Goal: Task Accomplishment & Management: Manage account settings

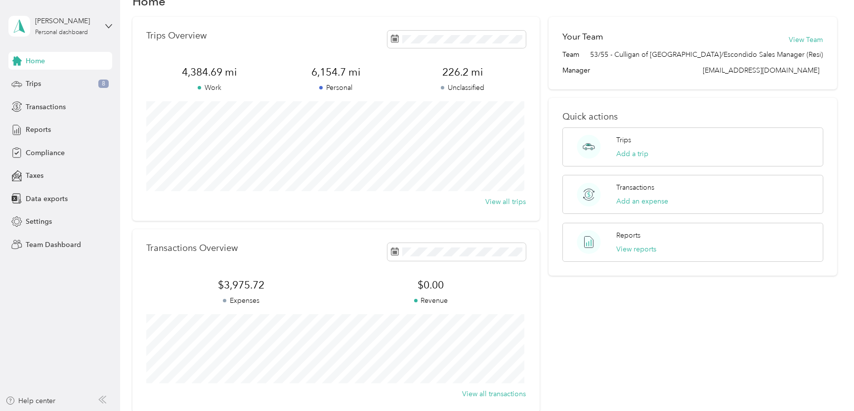
scroll to position [49, 0]
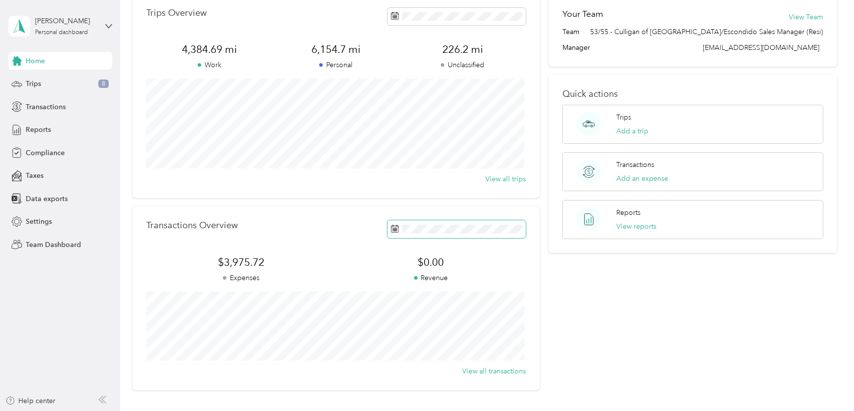
click at [496, 224] on span at bounding box center [456, 228] width 138 height 17
click at [533, 123] on button "Last month" at bounding box center [525, 119] width 60 height 17
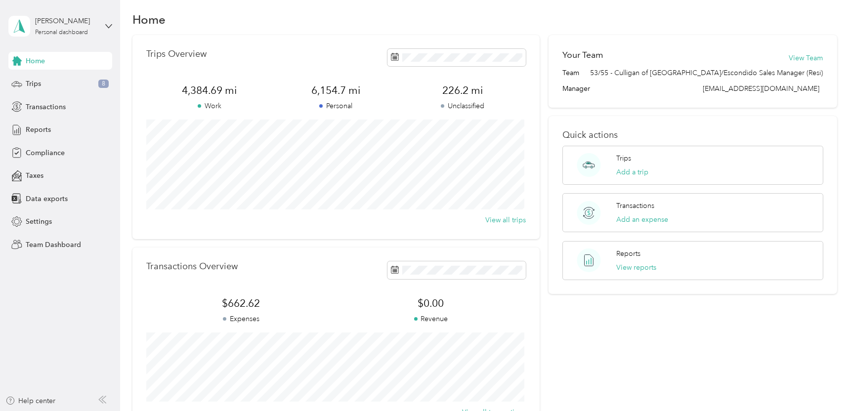
scroll to position [0, 0]
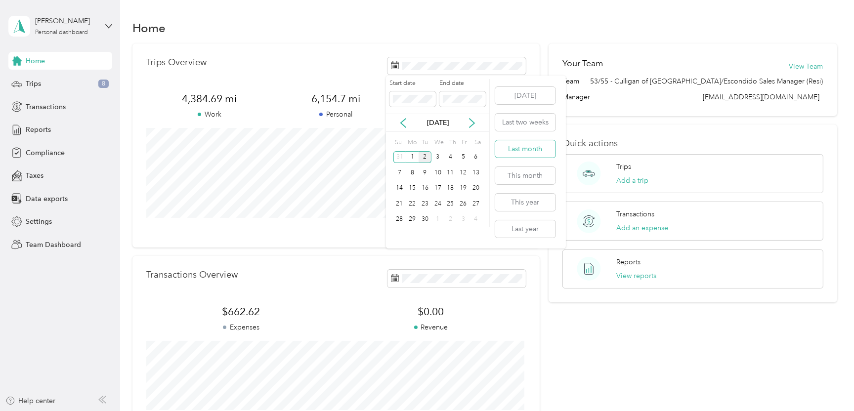
click at [525, 148] on button "Last month" at bounding box center [525, 148] width 60 height 17
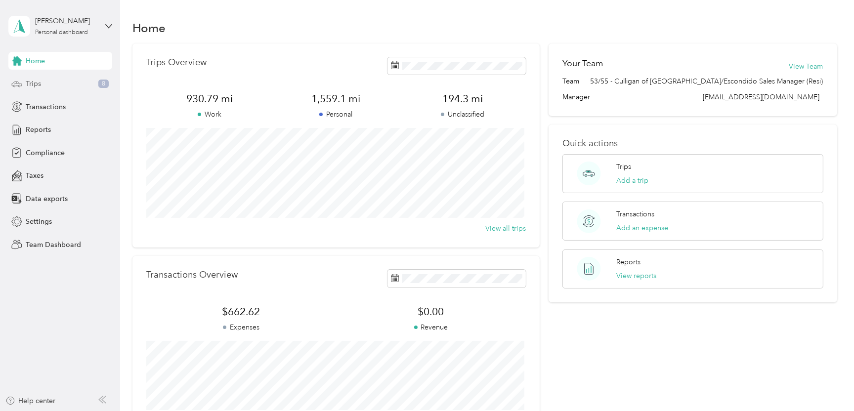
click at [41, 83] on div "Trips 8" at bounding box center [60, 84] width 104 height 18
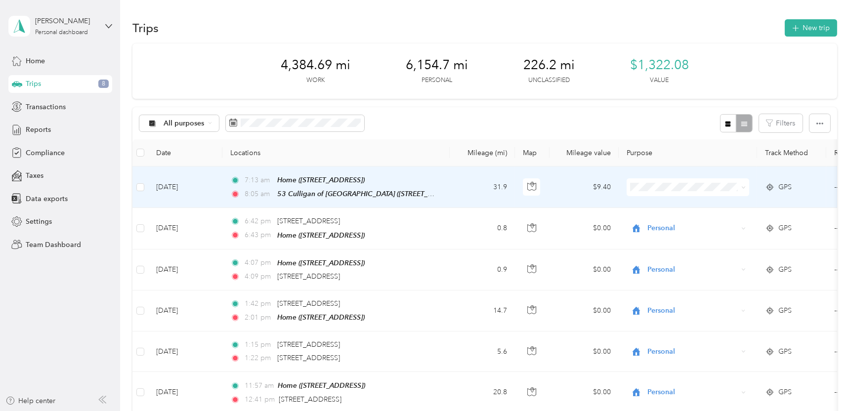
click at [652, 221] on span "Personal" at bounding box center [696, 221] width 91 height 10
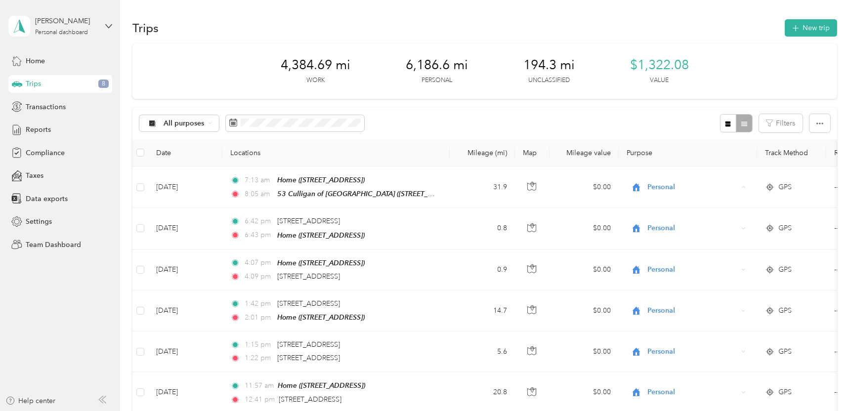
click at [676, 141] on th "Purpose" at bounding box center [688, 152] width 138 height 27
click at [191, 122] on span "All purposes" at bounding box center [184, 123] width 41 height 7
click at [179, 153] on span "Unclassified" at bounding box center [198, 156] width 68 height 10
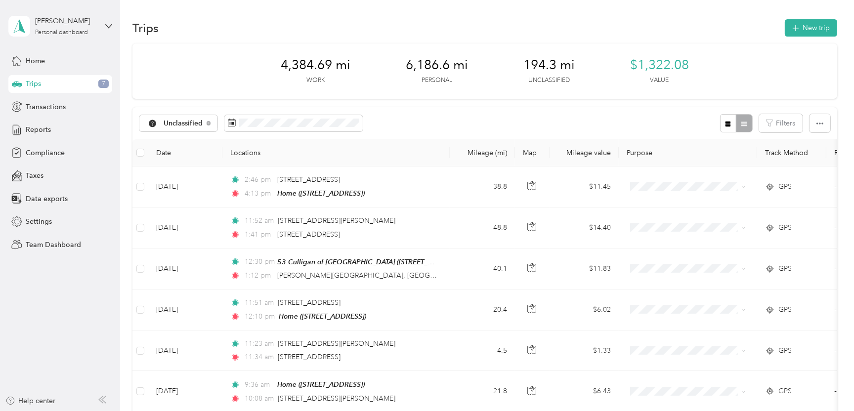
scroll to position [49, 0]
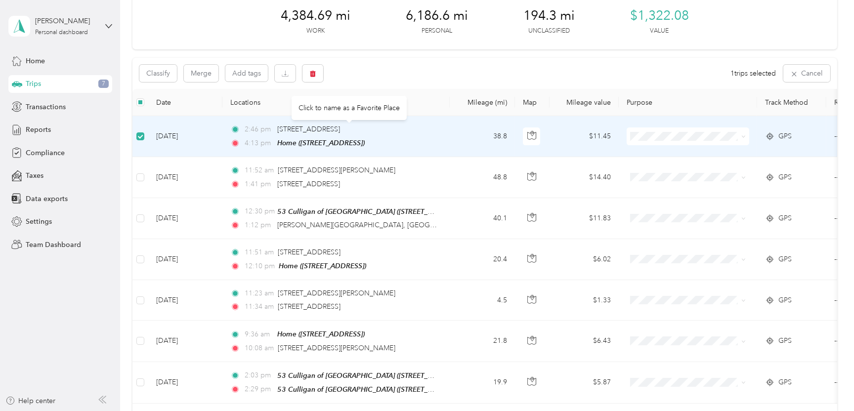
click at [340, 134] on div "[STREET_ADDRESS]" at bounding box center [308, 129] width 63 height 11
click at [340, 128] on span "[STREET_ADDRESS]" at bounding box center [308, 129] width 63 height 8
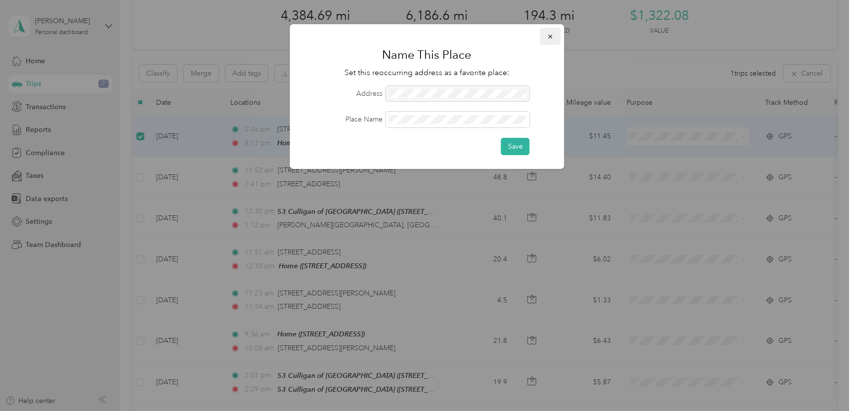
click at [552, 37] on icon "button" at bounding box center [550, 36] width 7 height 7
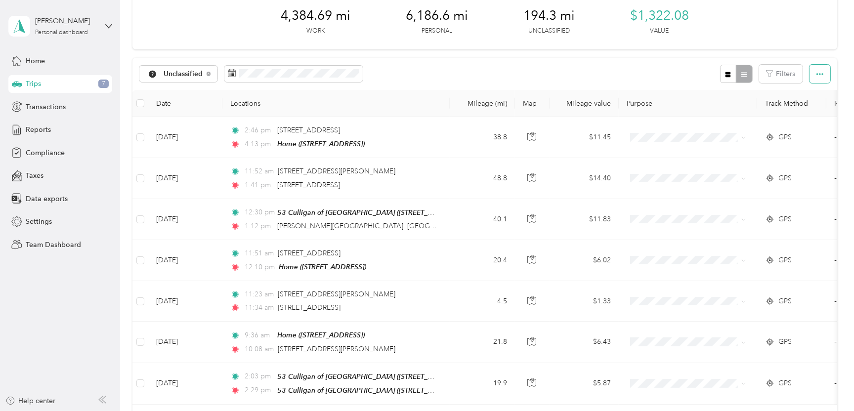
click at [816, 70] on span "button" at bounding box center [819, 74] width 7 height 8
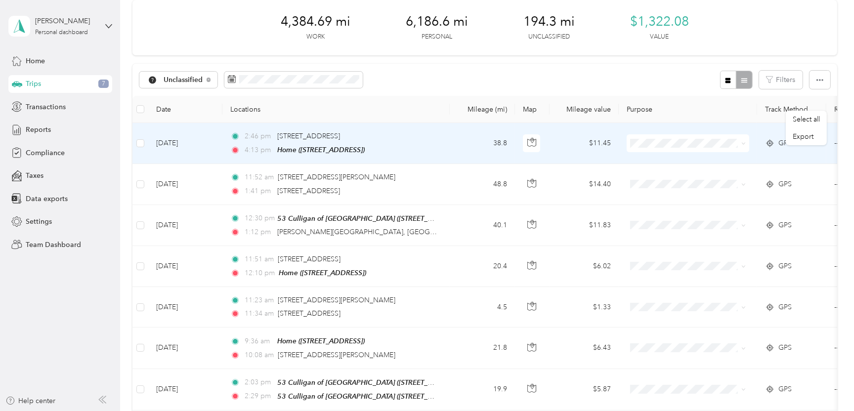
scroll to position [20, 0]
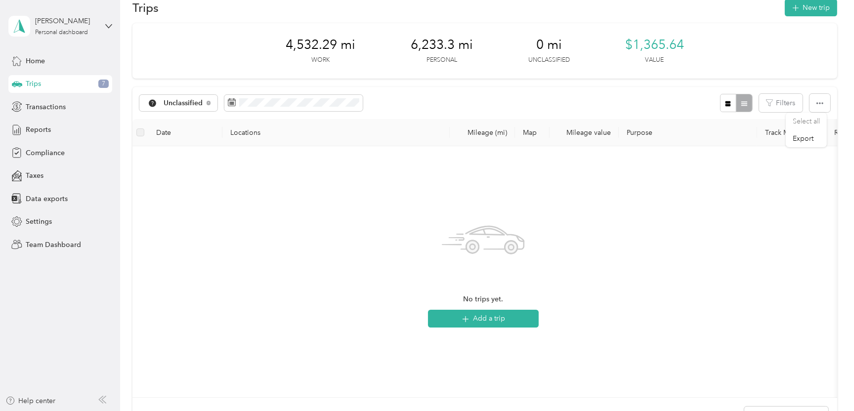
click at [45, 80] on div "Trips 7" at bounding box center [60, 84] width 104 height 18
click at [43, 59] on span "Home" at bounding box center [35, 61] width 19 height 10
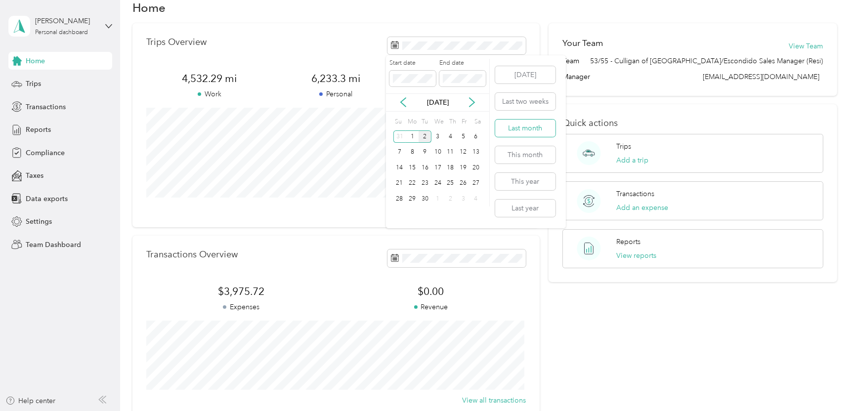
click at [533, 125] on button "Last month" at bounding box center [525, 128] width 60 height 17
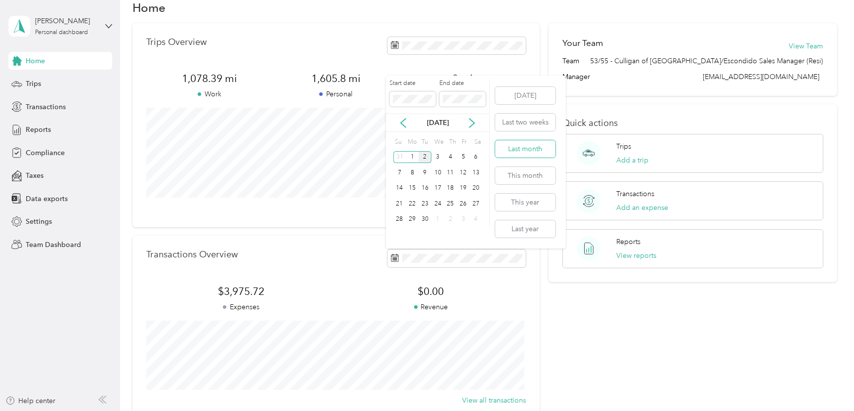
click at [530, 151] on button "Last month" at bounding box center [525, 148] width 60 height 17
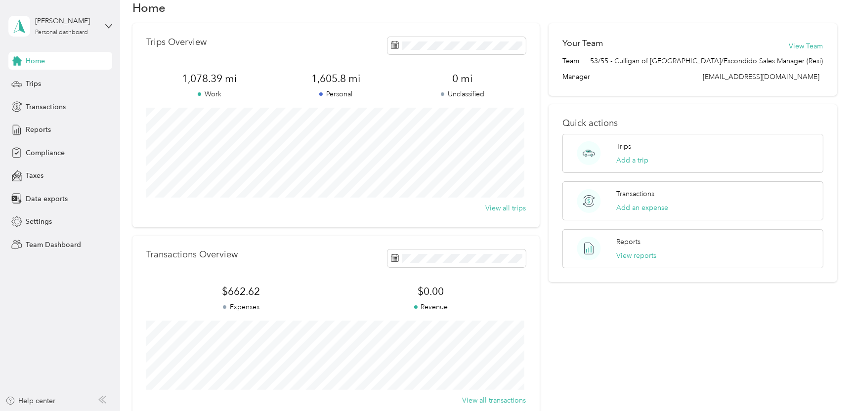
click at [260, 49] on div "Trips Overview" at bounding box center [336, 45] width 380 height 17
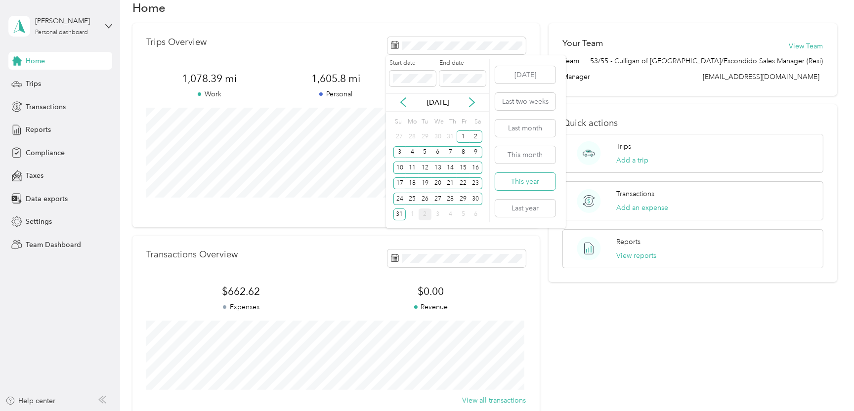
click at [524, 182] on button "This year" at bounding box center [525, 181] width 60 height 17
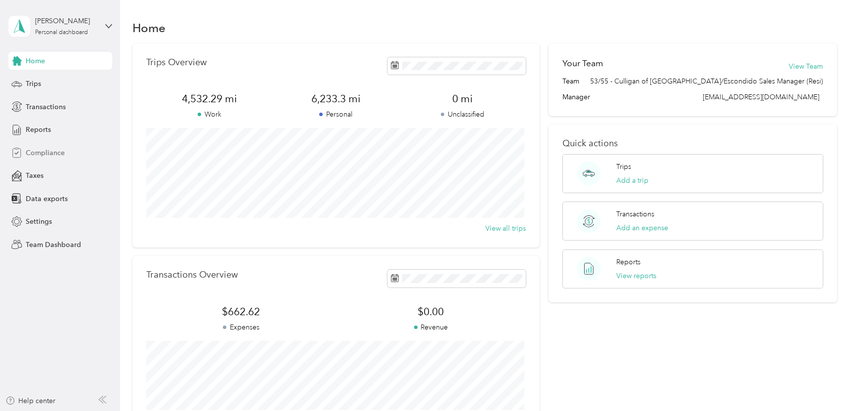
click at [34, 148] on span "Compliance" at bounding box center [45, 153] width 39 height 10
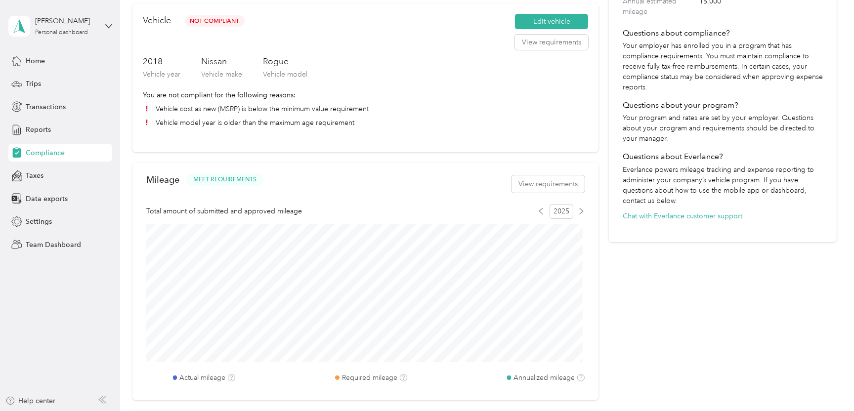
scroll to position [297, 0]
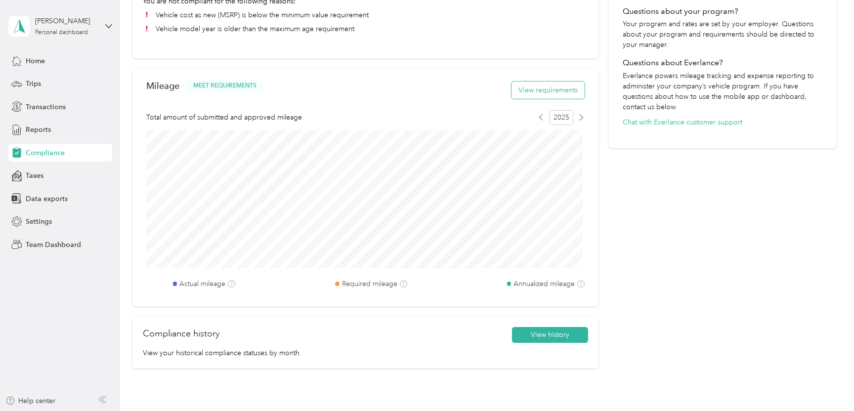
click at [565, 91] on button "View requirements" at bounding box center [548, 90] width 73 height 17
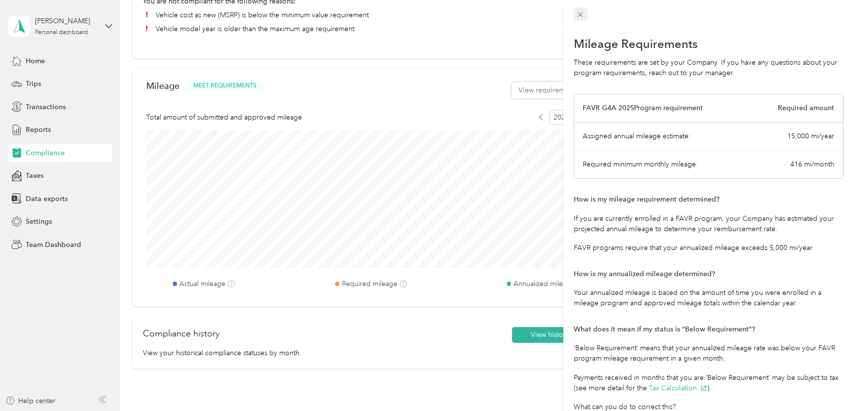
click at [578, 13] on icon at bounding box center [580, 14] width 8 height 8
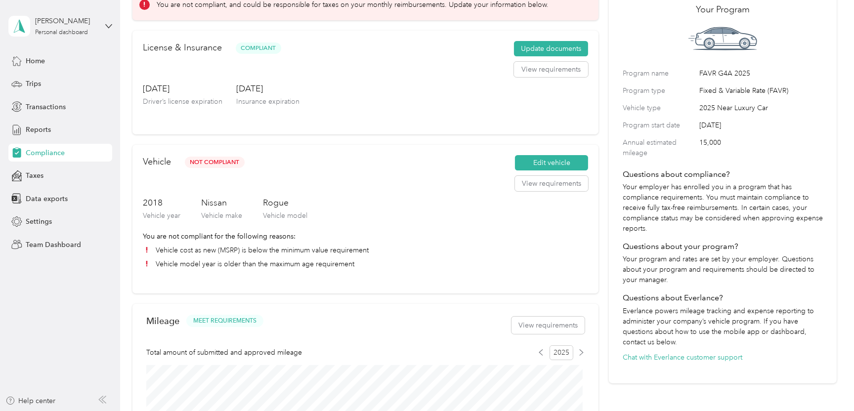
scroll to position [0, 0]
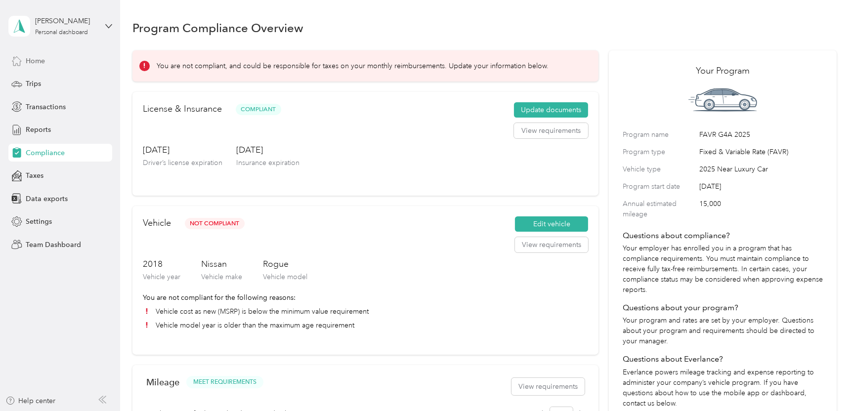
click at [32, 61] on span "Home" at bounding box center [35, 61] width 19 height 10
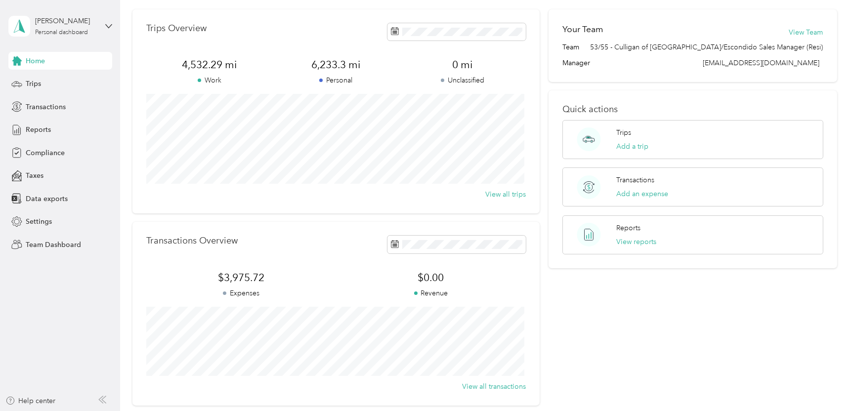
scroll to position [32, 0]
click at [651, 197] on button "Add an expense" at bounding box center [642, 196] width 52 height 10
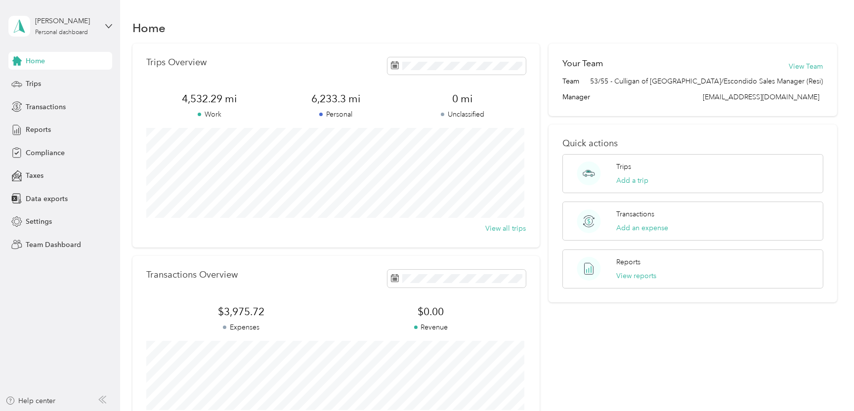
click at [48, 62] on div "Home" at bounding box center [60, 61] width 104 height 18
click at [38, 126] on span "Reports" at bounding box center [38, 130] width 25 height 10
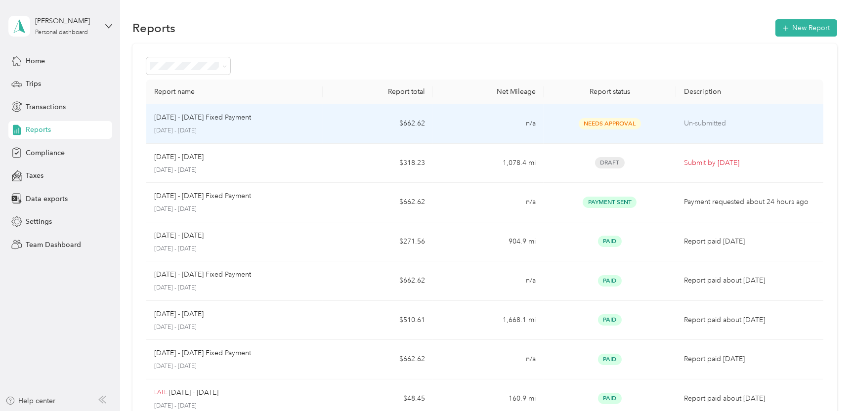
click at [210, 116] on p "[DATE] - [DATE] Fixed Payment" at bounding box center [202, 117] width 97 height 11
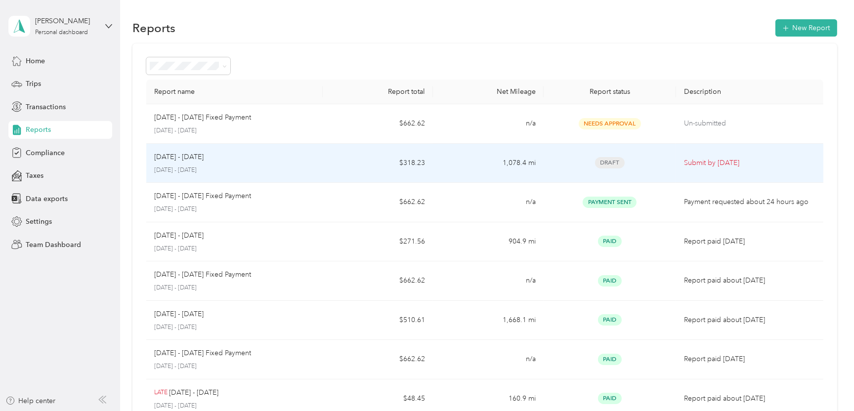
click at [182, 154] on p "[DATE] - [DATE]" at bounding box center [178, 157] width 49 height 11
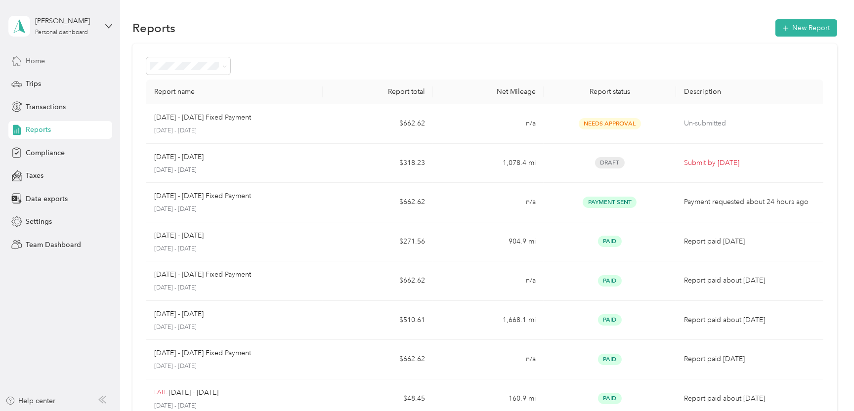
click at [38, 61] on span "Home" at bounding box center [35, 61] width 19 height 10
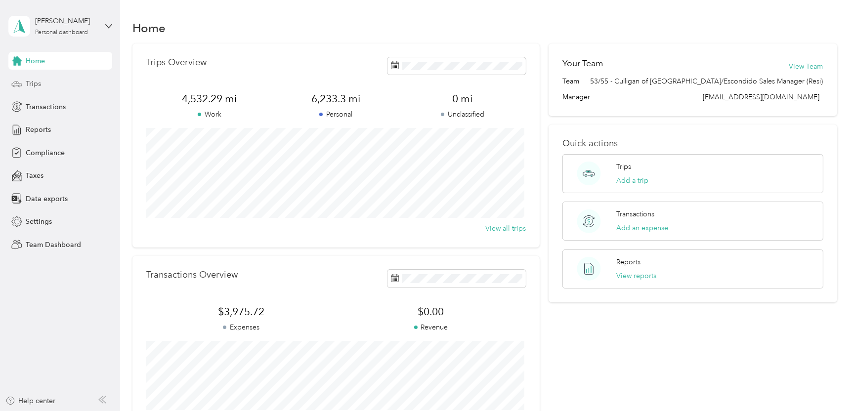
click at [33, 80] on span "Trips" at bounding box center [33, 84] width 15 height 10
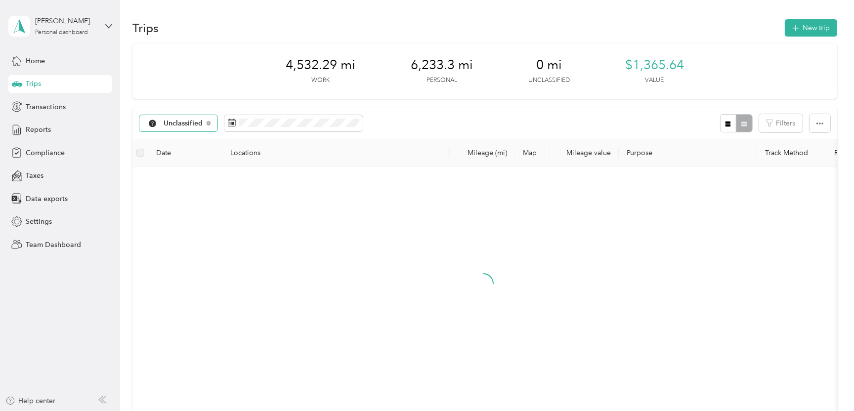
click at [185, 122] on span "Unclassified" at bounding box center [184, 123] width 40 height 7
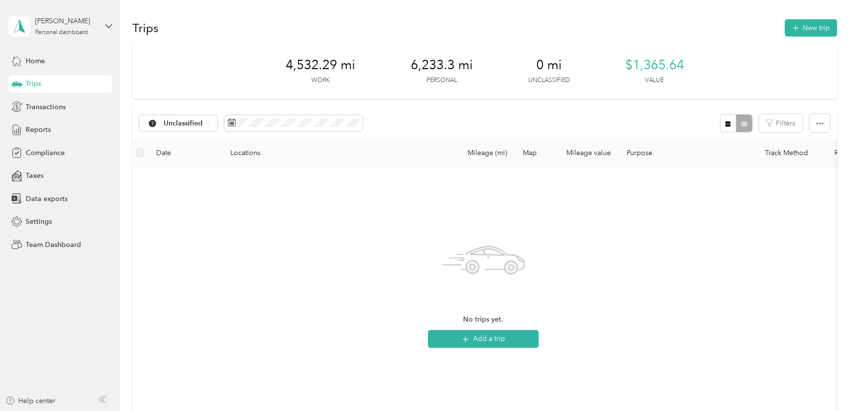
click at [170, 189] on span "Personal" at bounding box center [198, 193] width 68 height 10
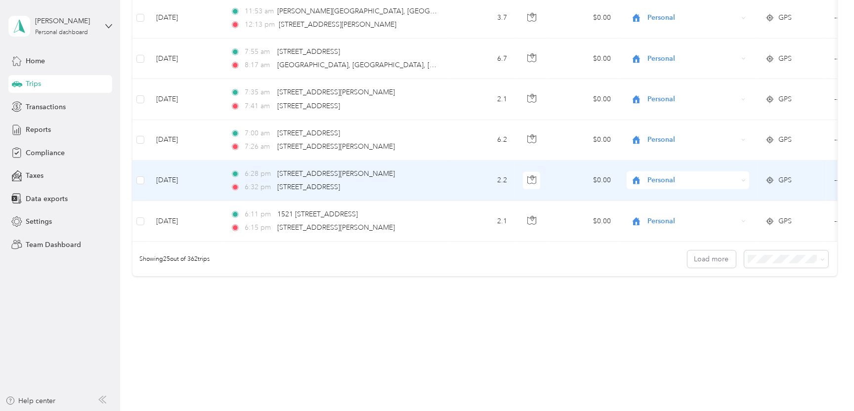
scroll to position [949, 0]
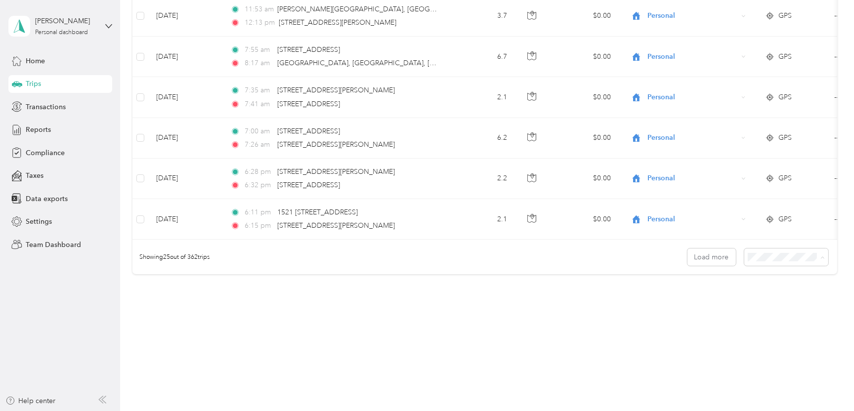
click at [773, 312] on li "100 per load" at bounding box center [784, 309] width 84 height 17
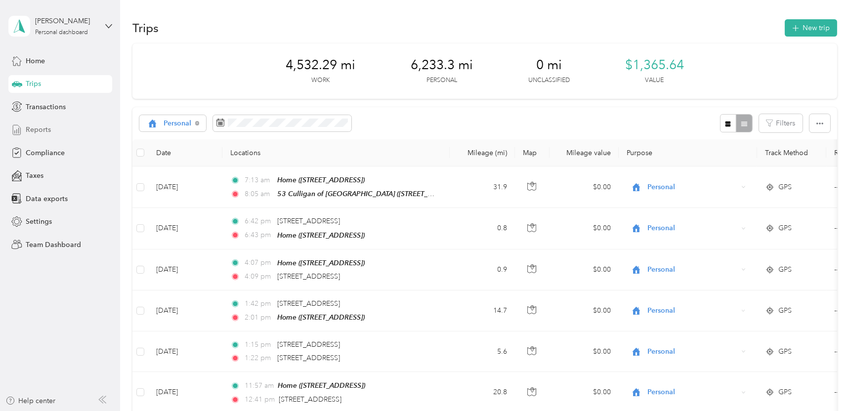
click at [30, 131] on span "Reports" at bounding box center [38, 130] width 25 height 10
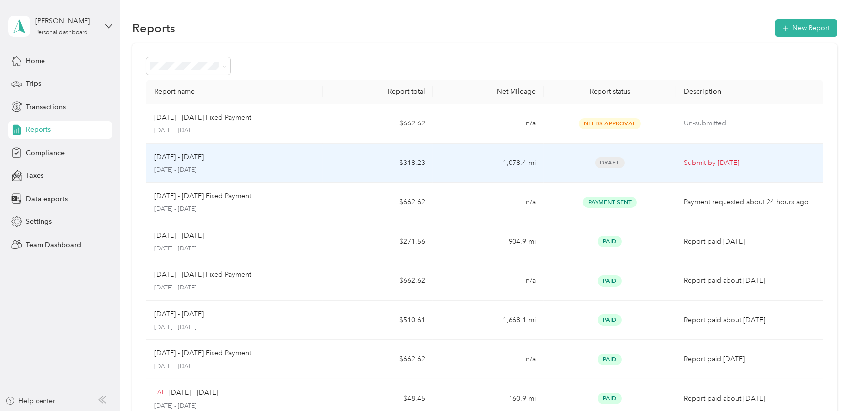
click at [204, 154] on p "[DATE] - [DATE]" at bounding box center [178, 157] width 49 height 11
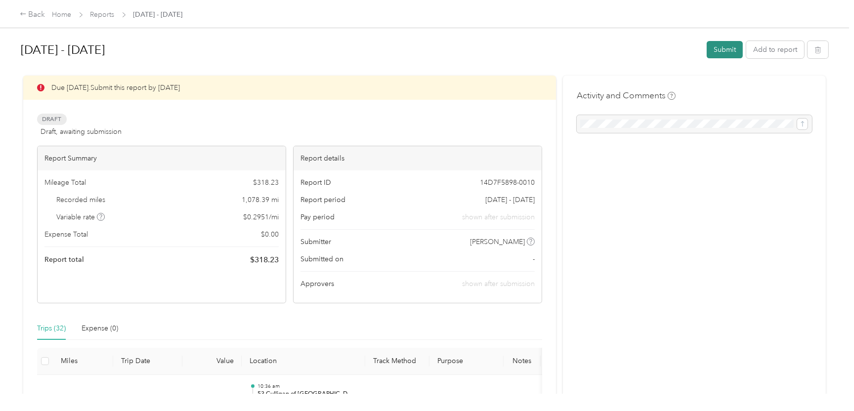
click at [709, 51] on button "Submit" at bounding box center [725, 49] width 36 height 17
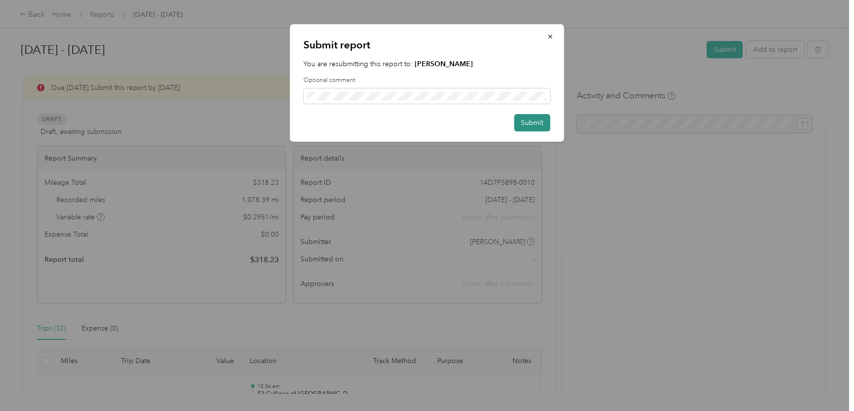
click at [527, 125] on button "Submit" at bounding box center [533, 122] width 36 height 17
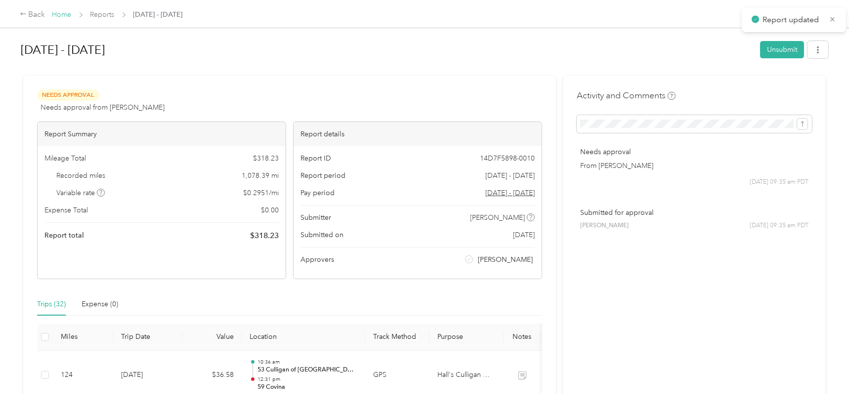
click at [56, 17] on link "Home" at bounding box center [61, 14] width 19 height 8
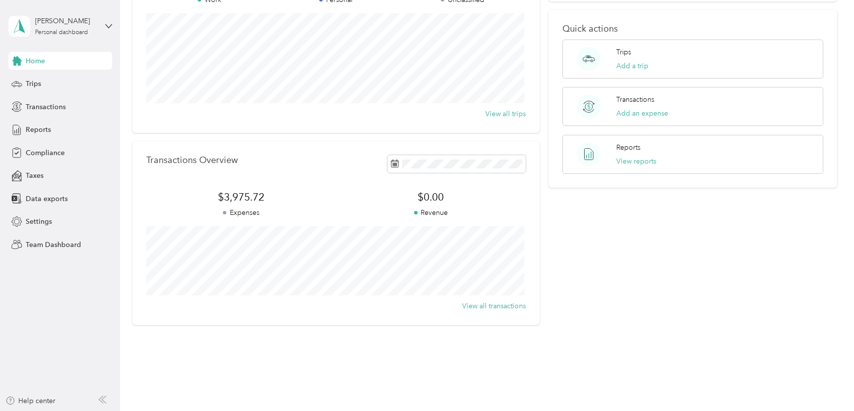
scroll to position [131, 0]
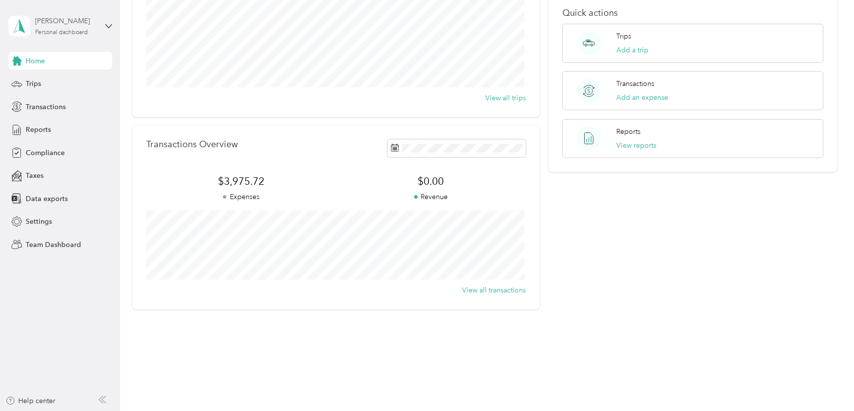
click at [75, 30] on div "Personal dashboard" at bounding box center [61, 33] width 53 height 6
click at [52, 86] on div "Team dashboard Personal dashboard Log out" at bounding box center [112, 104] width 194 height 62
click at [107, 28] on icon at bounding box center [108, 26] width 7 height 7
click at [35, 80] on div "Team dashboard" at bounding box center [43, 81] width 53 height 10
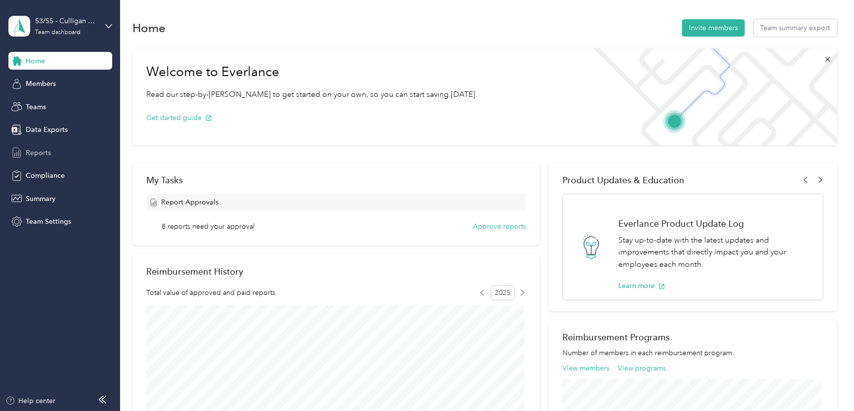
click at [35, 155] on span "Reports" at bounding box center [38, 153] width 25 height 10
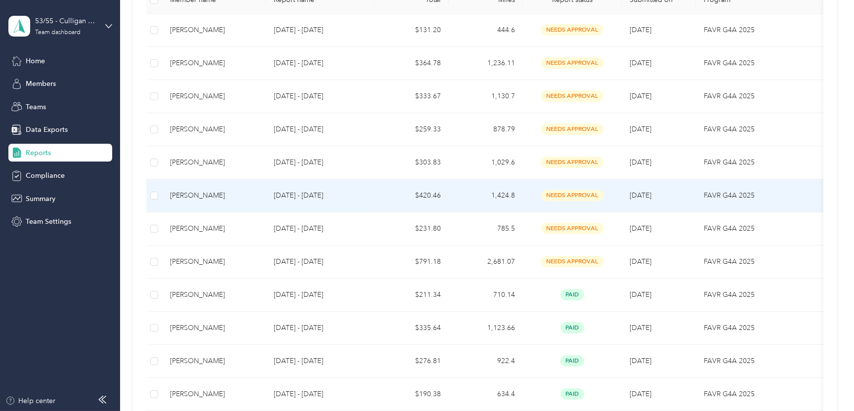
scroll to position [49, 0]
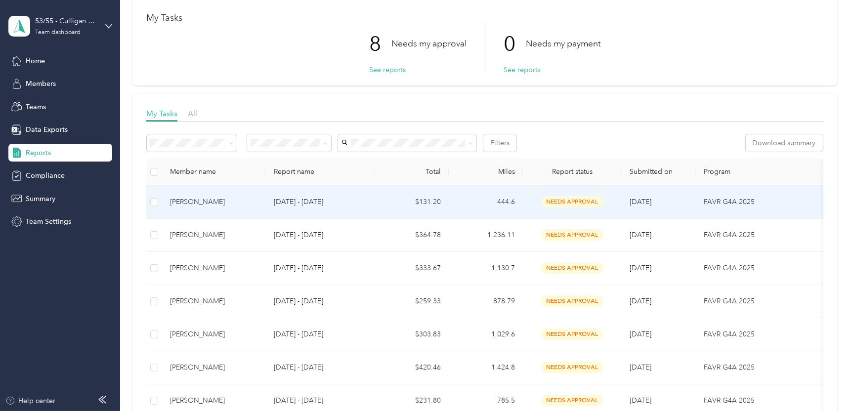
click at [180, 200] on div "[PERSON_NAME]" at bounding box center [214, 202] width 88 height 11
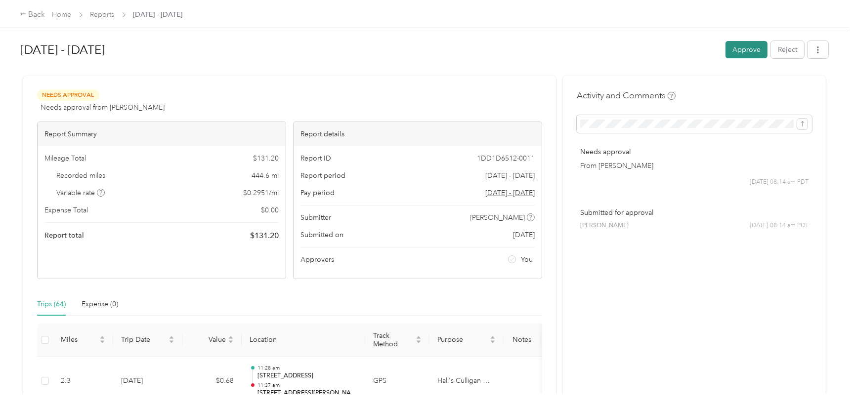
click at [753, 47] on button "Approve" at bounding box center [747, 49] width 42 height 17
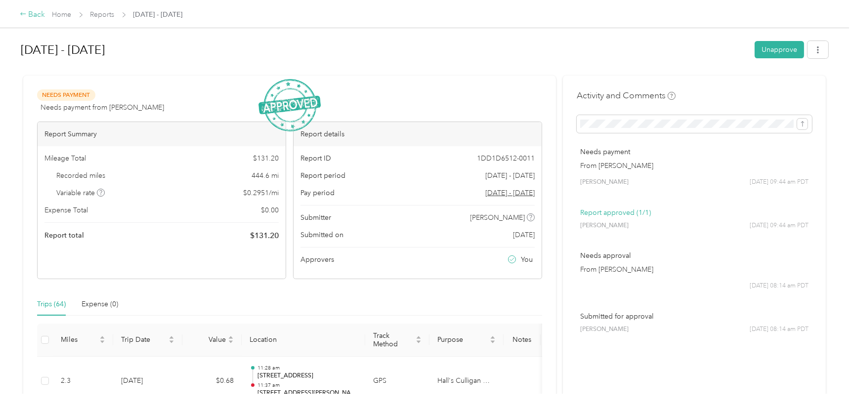
click at [37, 14] on div "Back" at bounding box center [33, 15] width 26 height 12
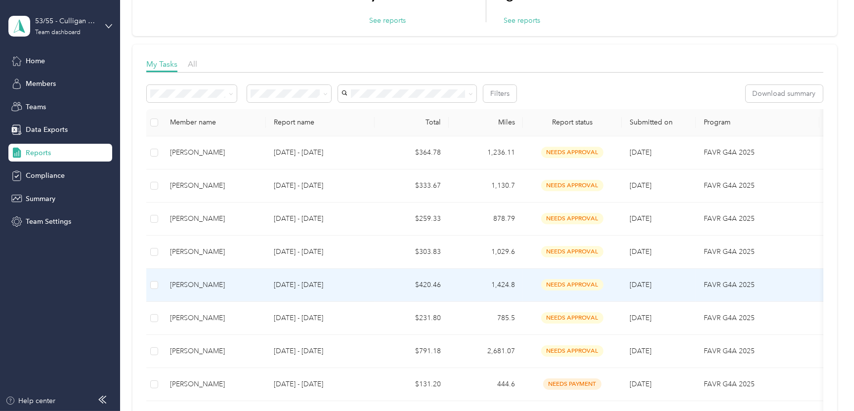
scroll to position [198, 0]
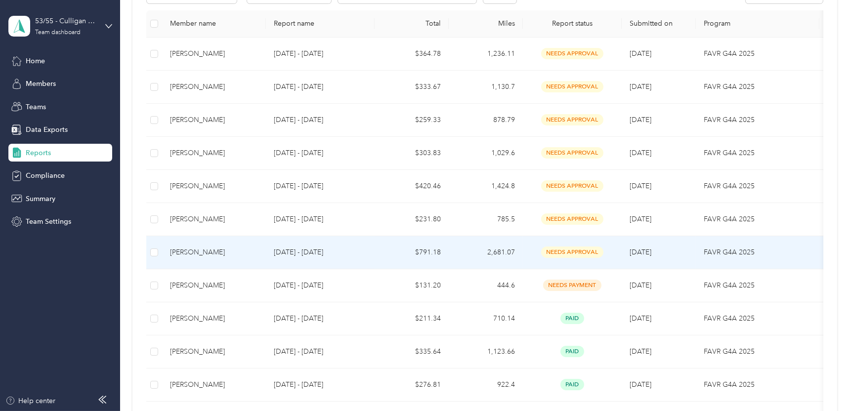
click at [192, 254] on div "[PERSON_NAME]" at bounding box center [214, 252] width 88 height 11
